Goal: Information Seeking & Learning: Learn about a topic

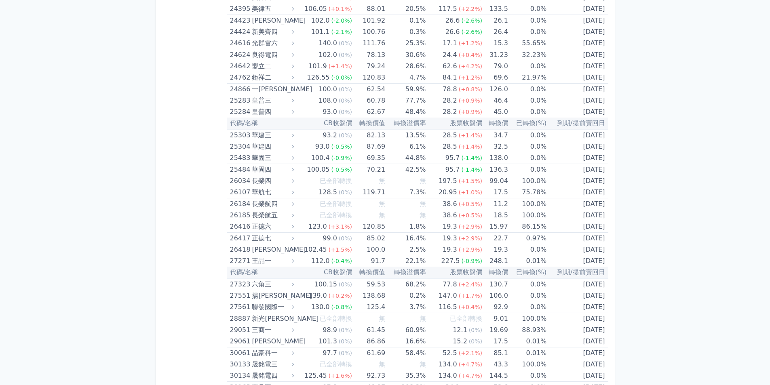
scroll to position [3174, 0]
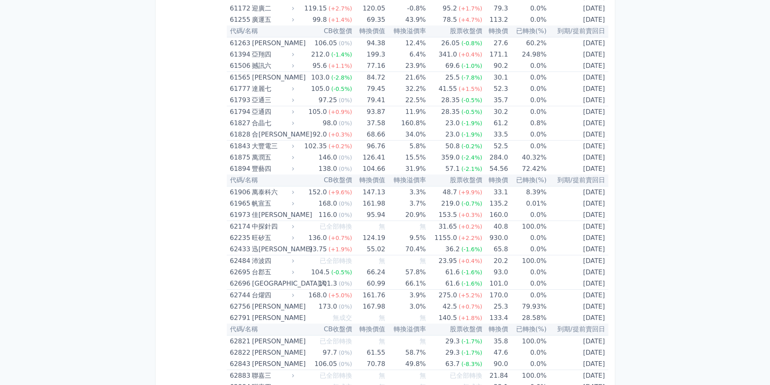
click at [539, 186] on th "已轉換(%)" at bounding box center [527, 181] width 38 height 12
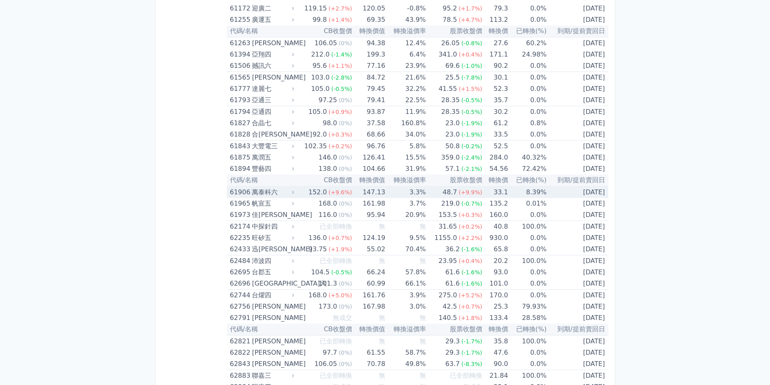
click at [539, 192] on td "8.39%" at bounding box center [527, 192] width 38 height 12
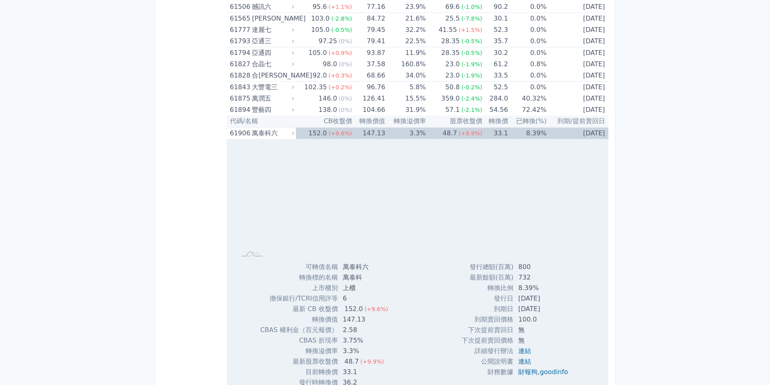
scroll to position [3336, 0]
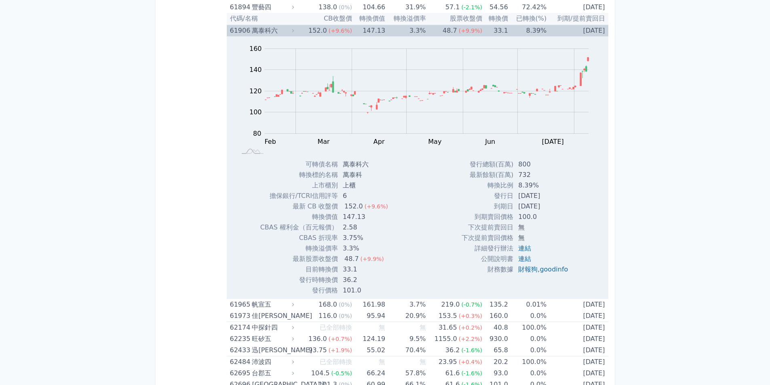
drag, startPoint x: 533, startPoint y: 211, endPoint x: 565, endPoint y: 202, distance: 32.9
click at [565, 202] on td "[DATE]" at bounding box center [543, 206] width 61 height 11
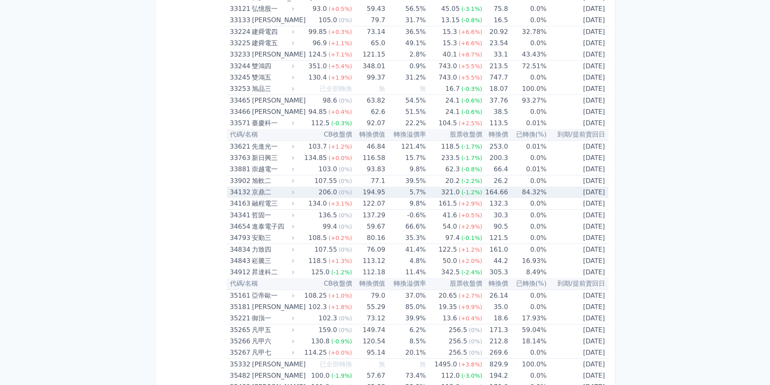
click at [518, 194] on td "84.32%" at bounding box center [527, 192] width 38 height 11
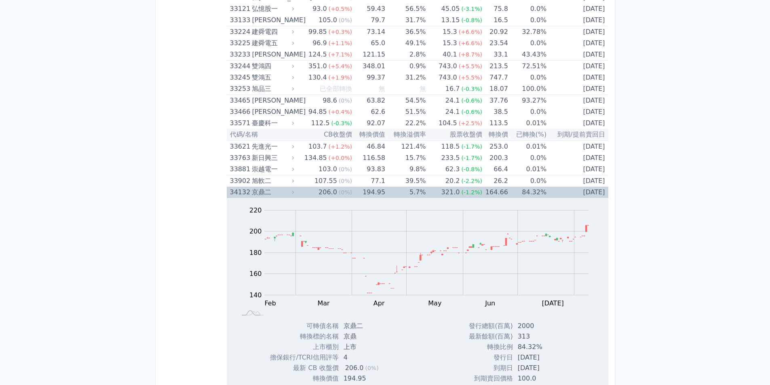
click at [524, 195] on td "84.32%" at bounding box center [527, 192] width 38 height 11
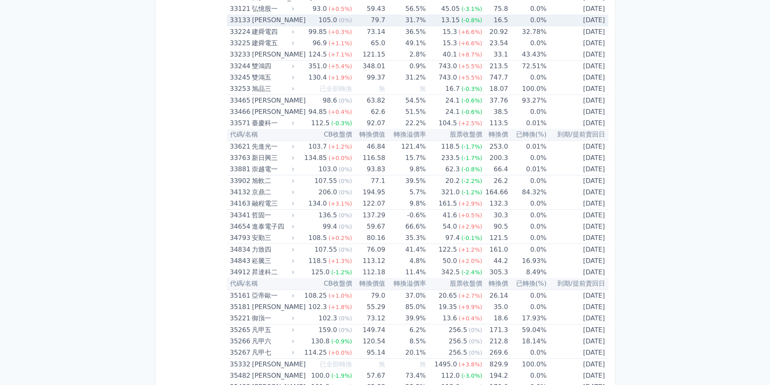
scroll to position [134, 0]
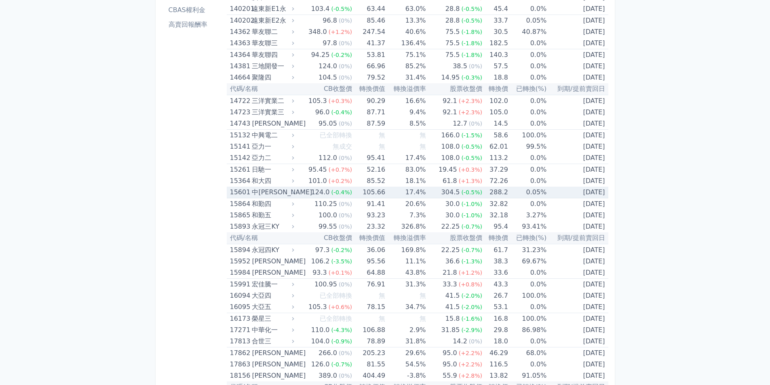
click at [516, 196] on td "0.05%" at bounding box center [527, 193] width 38 height 12
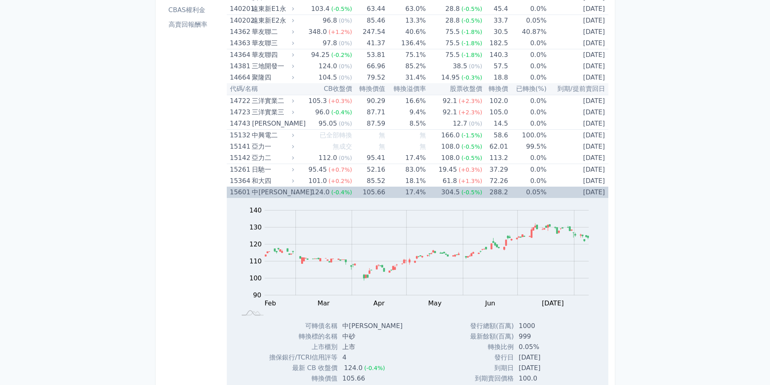
click at [526, 194] on td "0.05%" at bounding box center [527, 192] width 38 height 11
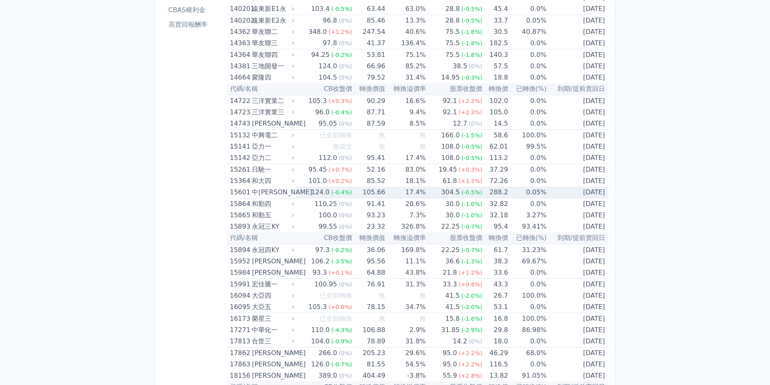
click at [526, 194] on td "0.05%" at bounding box center [527, 193] width 38 height 12
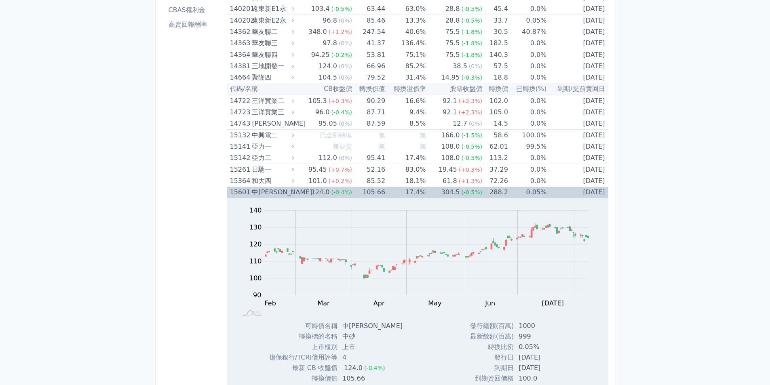
click at [526, 194] on td "0.05%" at bounding box center [527, 192] width 38 height 11
